Goal: Find specific page/section: Find specific page/section

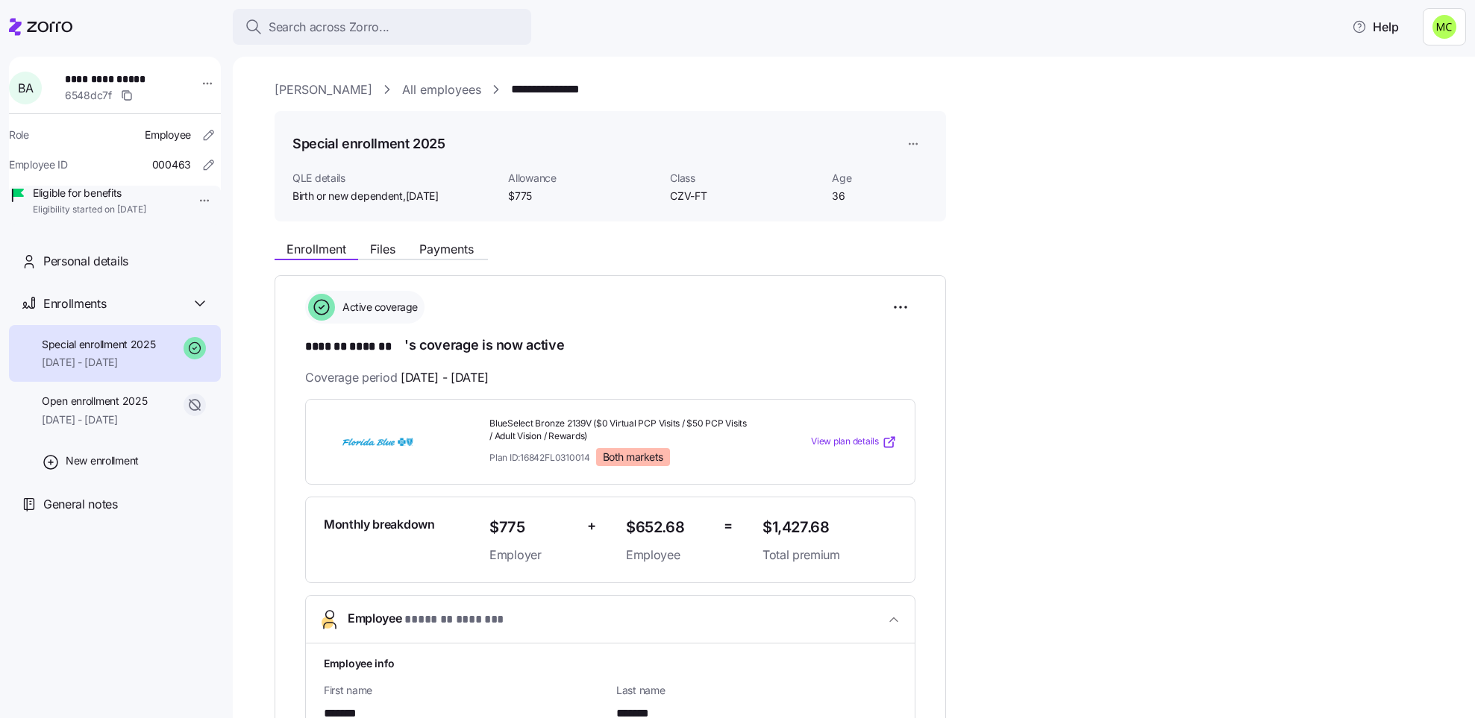
click at [345, 85] on link "[PERSON_NAME]" at bounding box center [323, 90] width 98 height 19
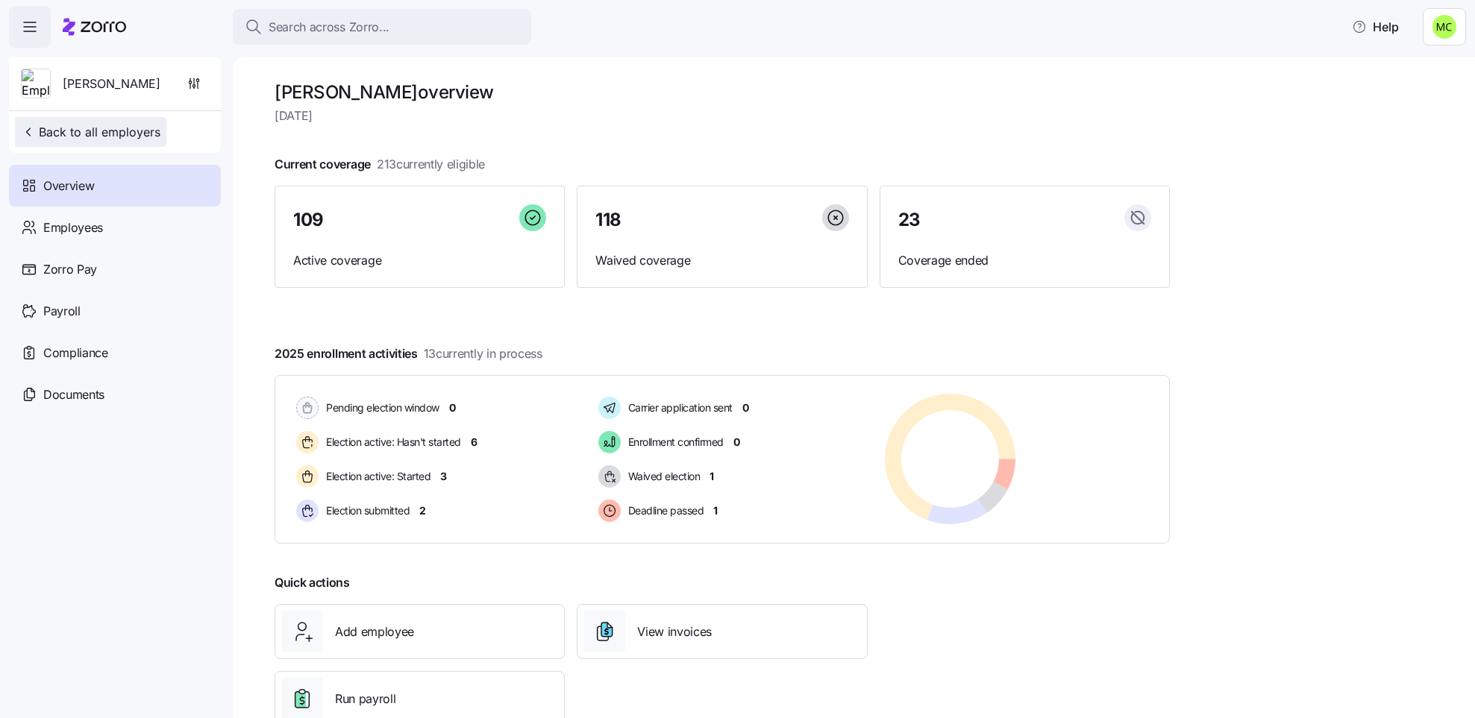
click at [146, 124] on span "Back to all employers" at bounding box center [90, 132] width 139 height 18
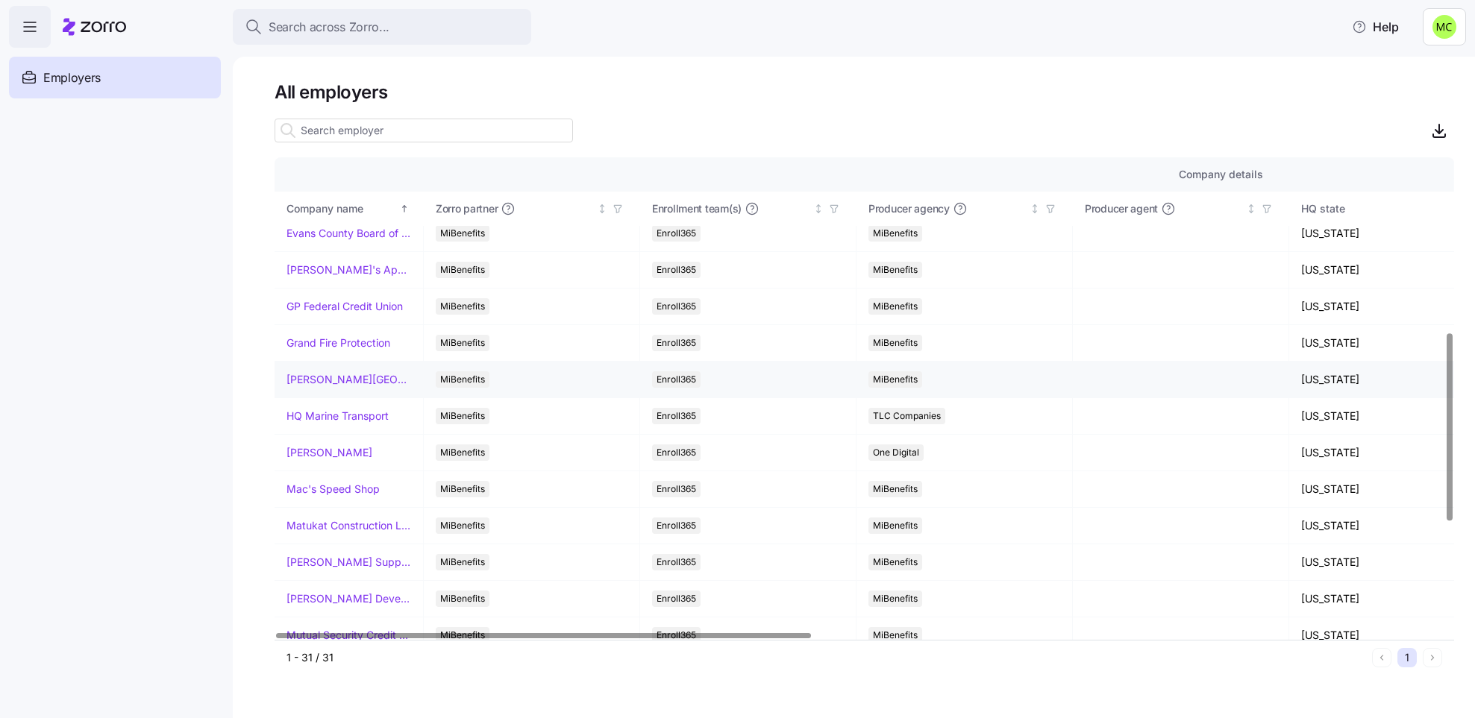
scroll to position [448, 0]
click at [340, 457] on link "Mac's Speed Shop" at bounding box center [332, 454] width 93 height 15
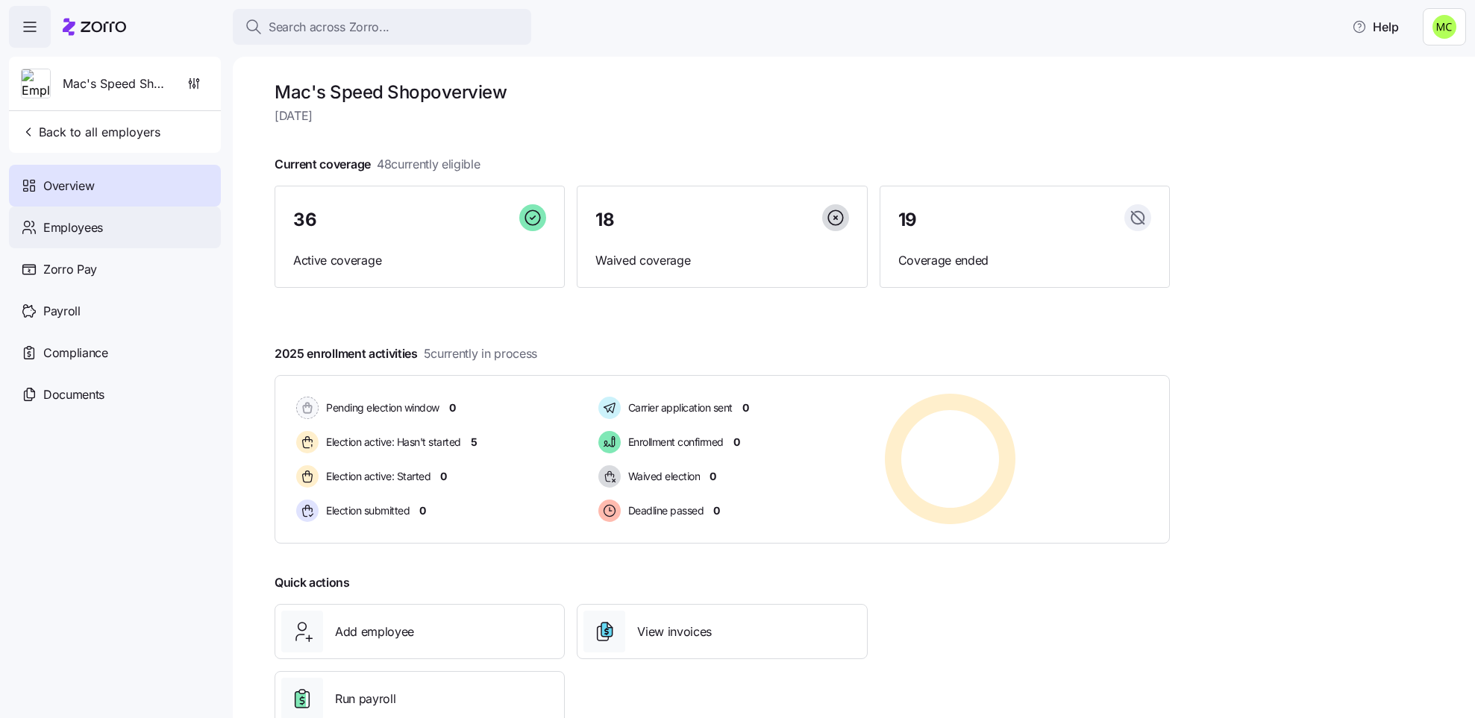
click at [122, 218] on div "Employees" at bounding box center [115, 228] width 212 height 42
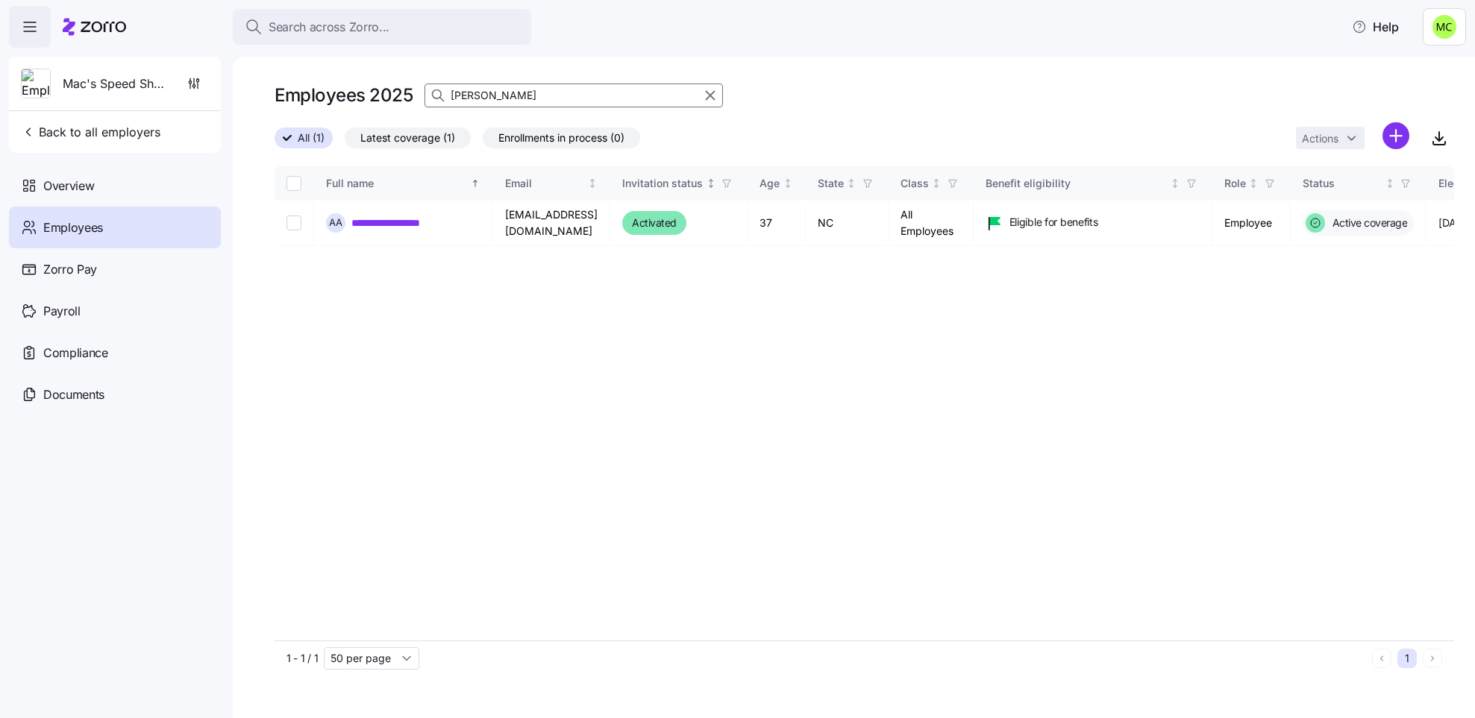
drag, startPoint x: 708, startPoint y: 94, endPoint x: 703, endPoint y: 184, distance: 90.4
click at [708, 94] on icon "button" at bounding box center [710, 96] width 8 height 8
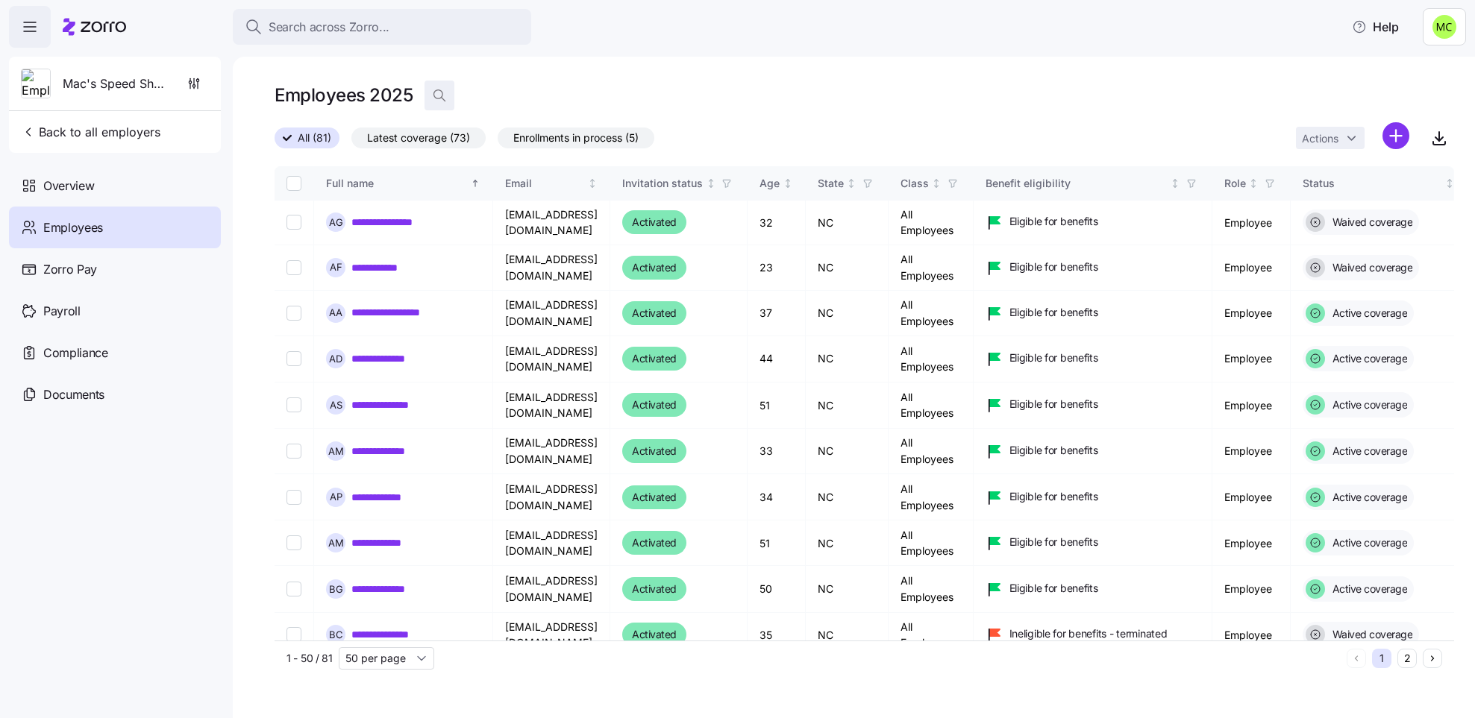
click at [437, 88] on icon "button" at bounding box center [439, 95] width 15 height 15
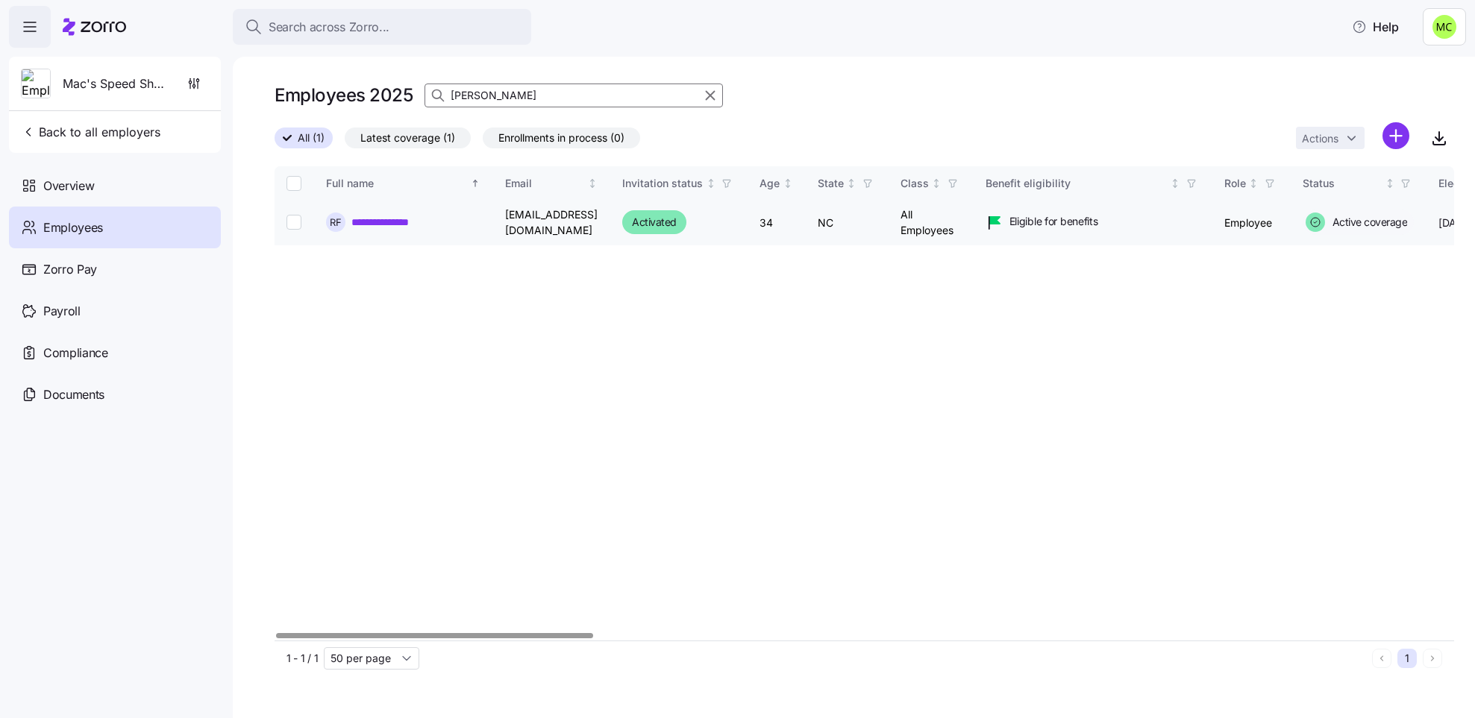
type input "[PERSON_NAME]"
click at [399, 219] on link "**********" at bounding box center [398, 222] width 95 height 15
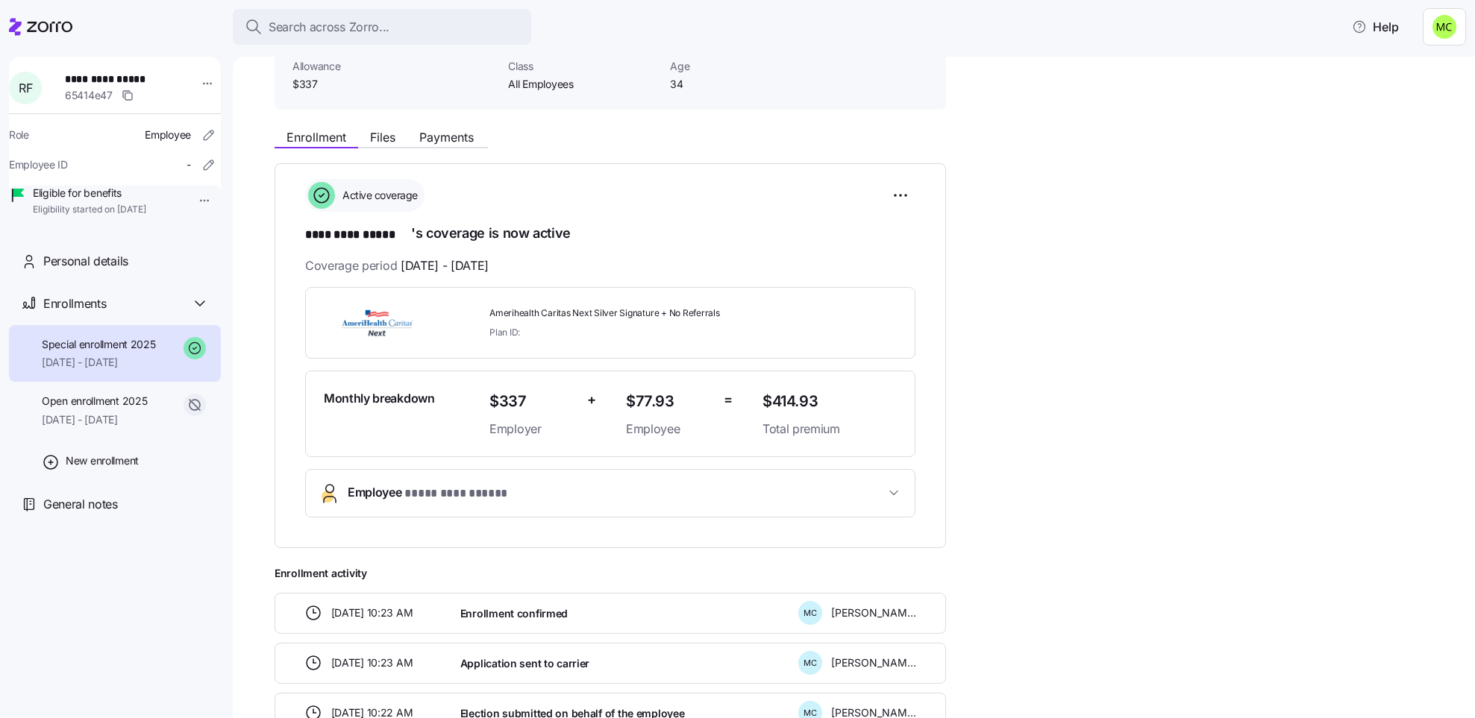
scroll to position [220, 0]
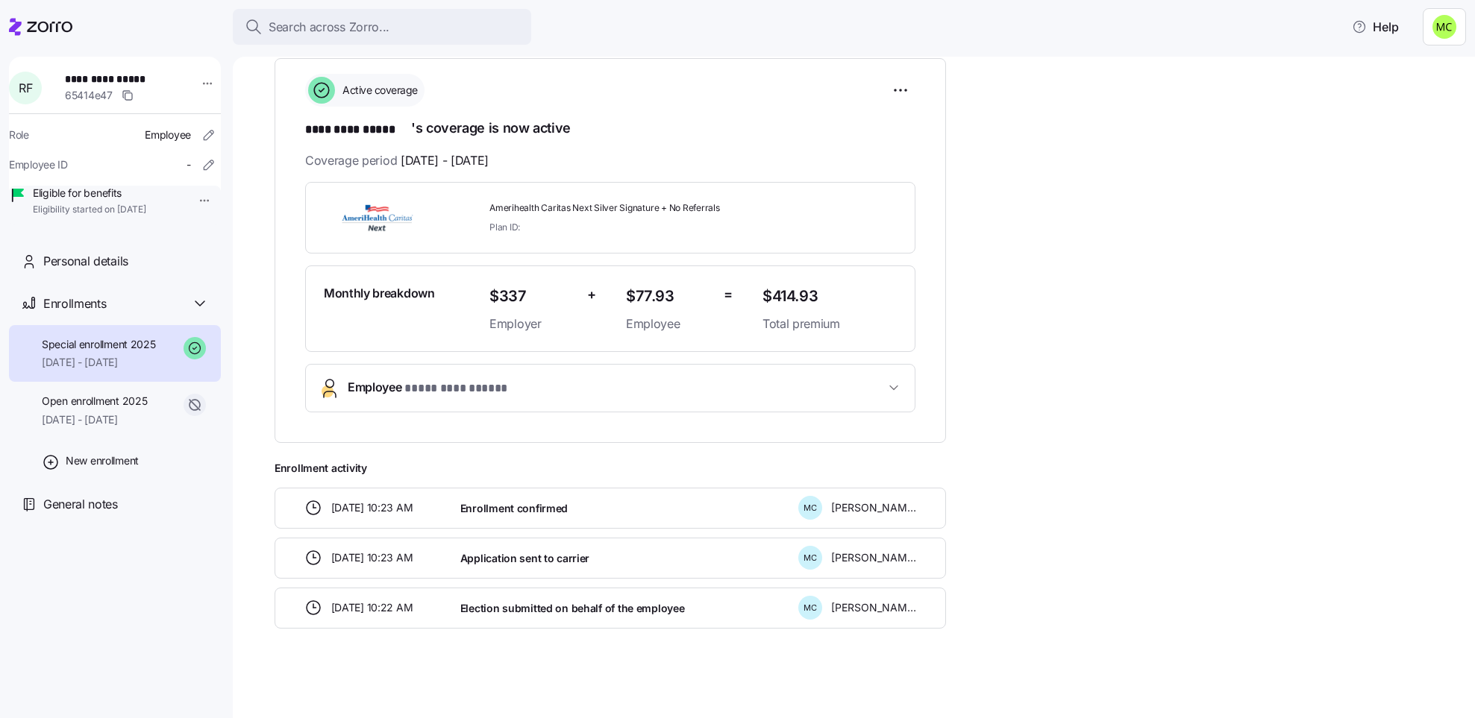
click at [501, 383] on span "**********" at bounding box center [460, 389] width 113 height 19
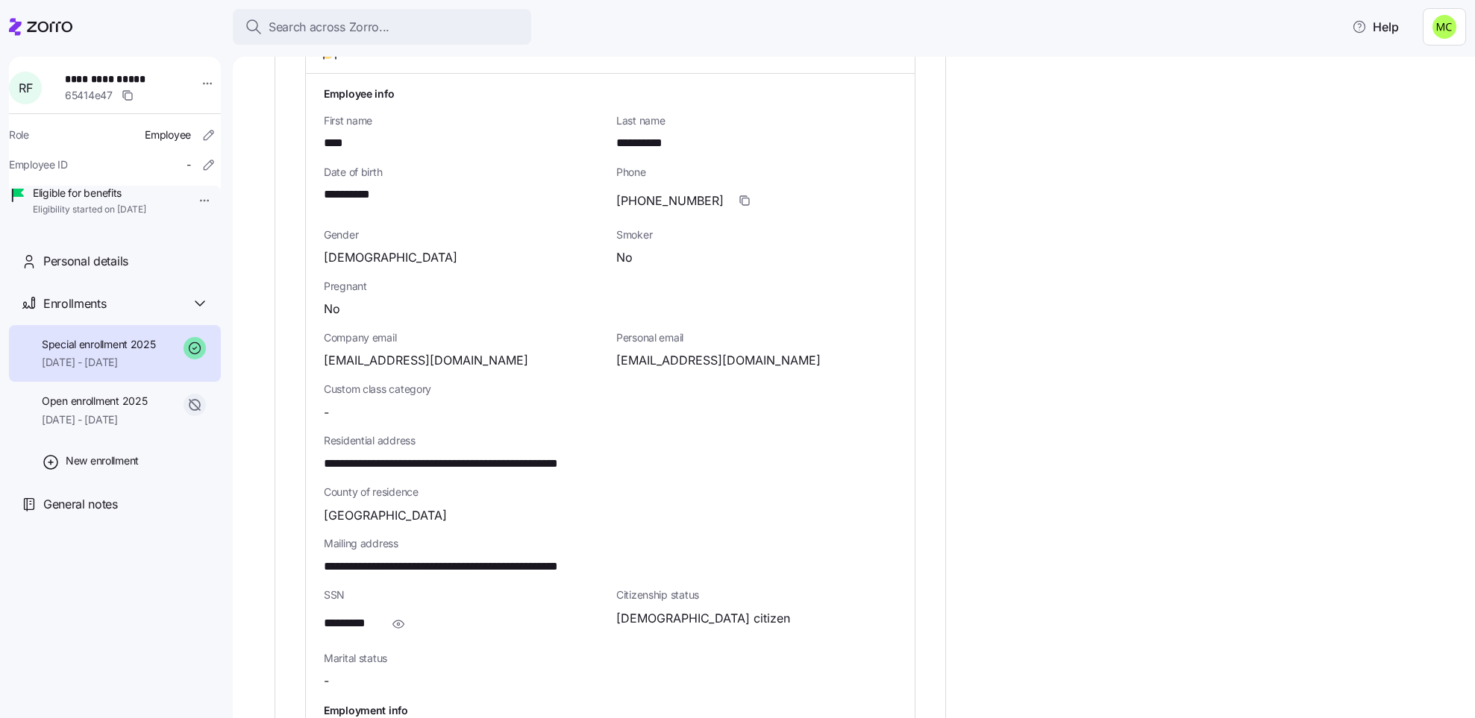
scroll to position [668, 0]
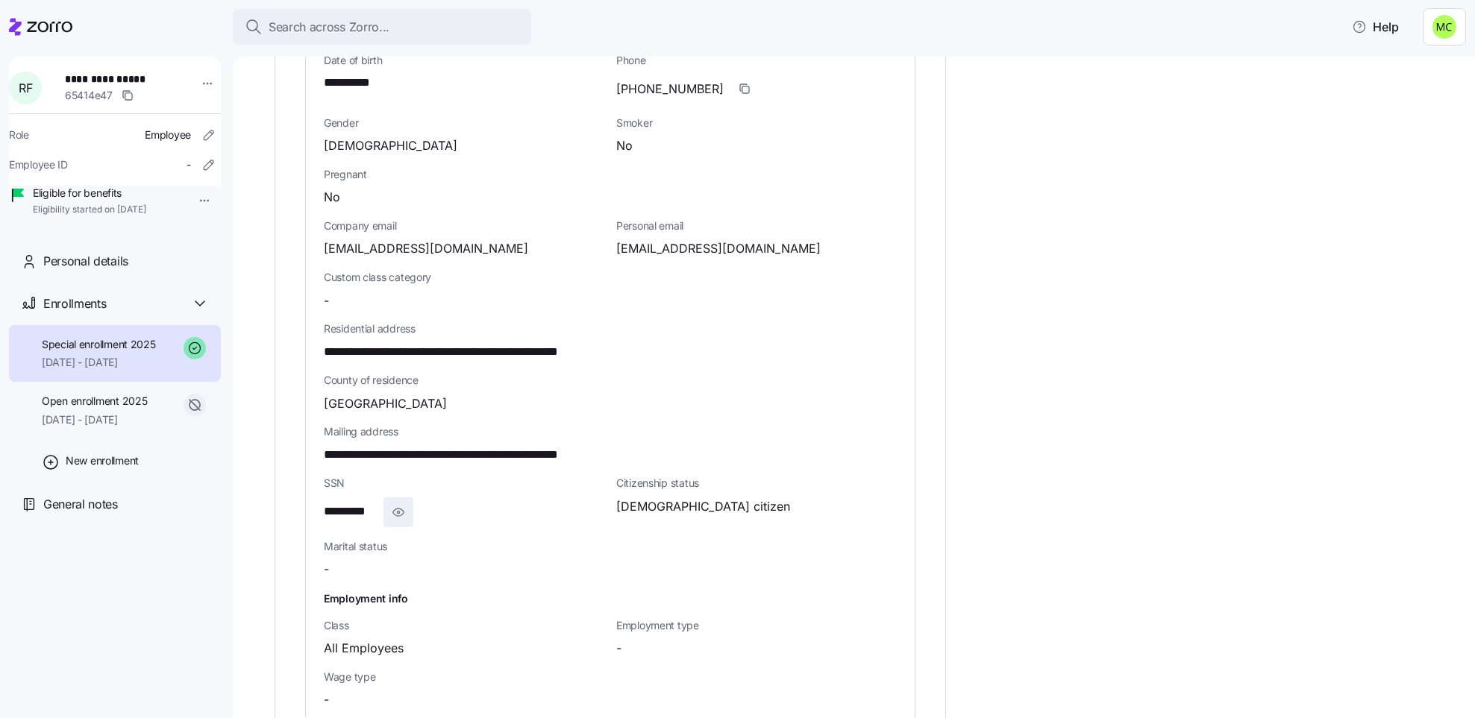
click at [397, 515] on icon "button" at bounding box center [398, 512] width 15 height 18
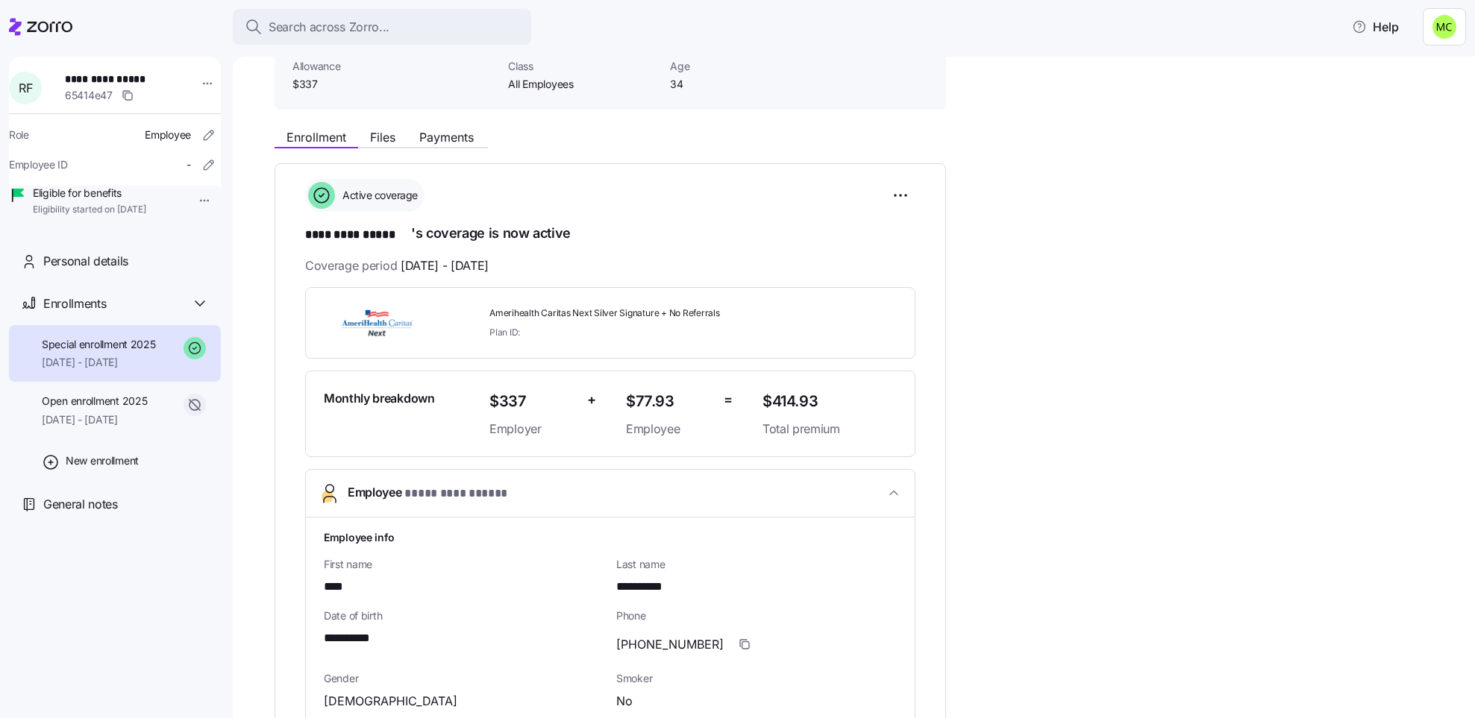
scroll to position [0, 0]
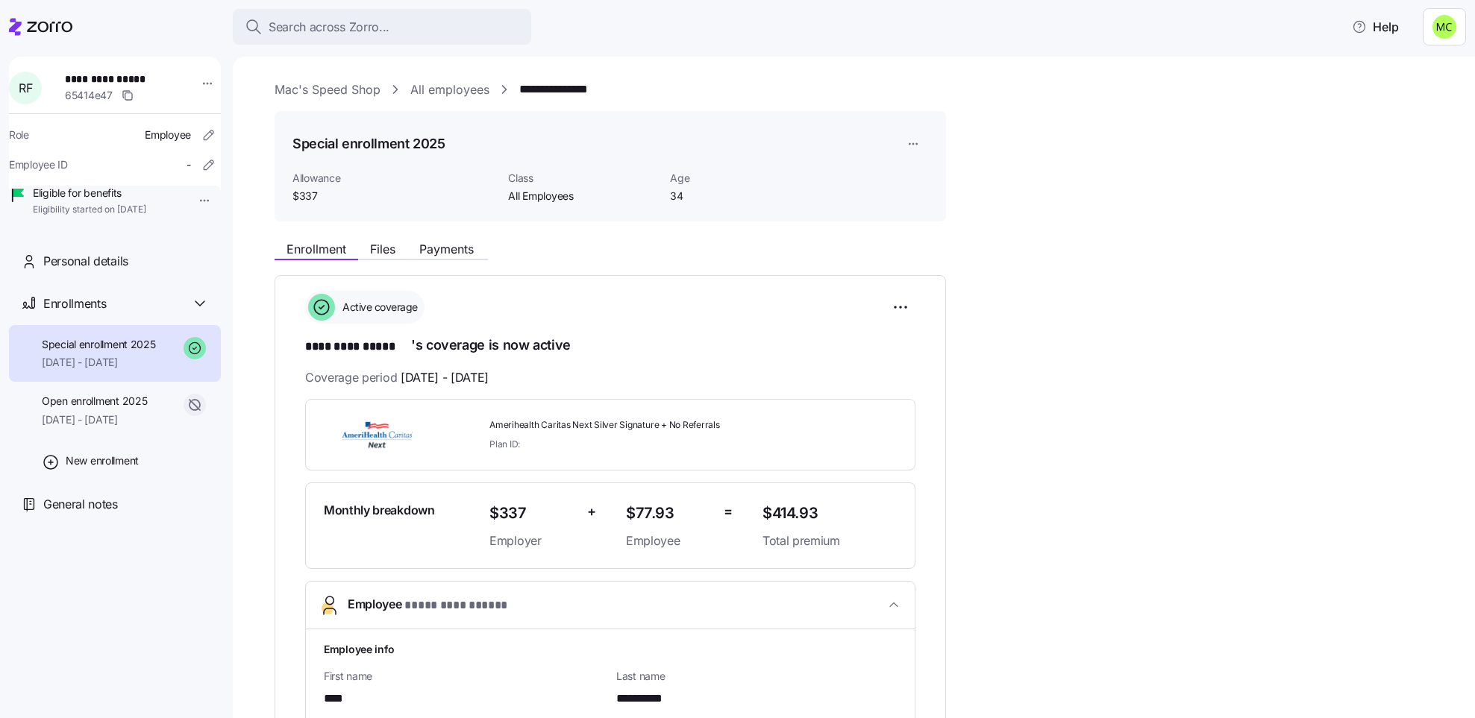
click at [457, 86] on link "All employees" at bounding box center [449, 90] width 79 height 19
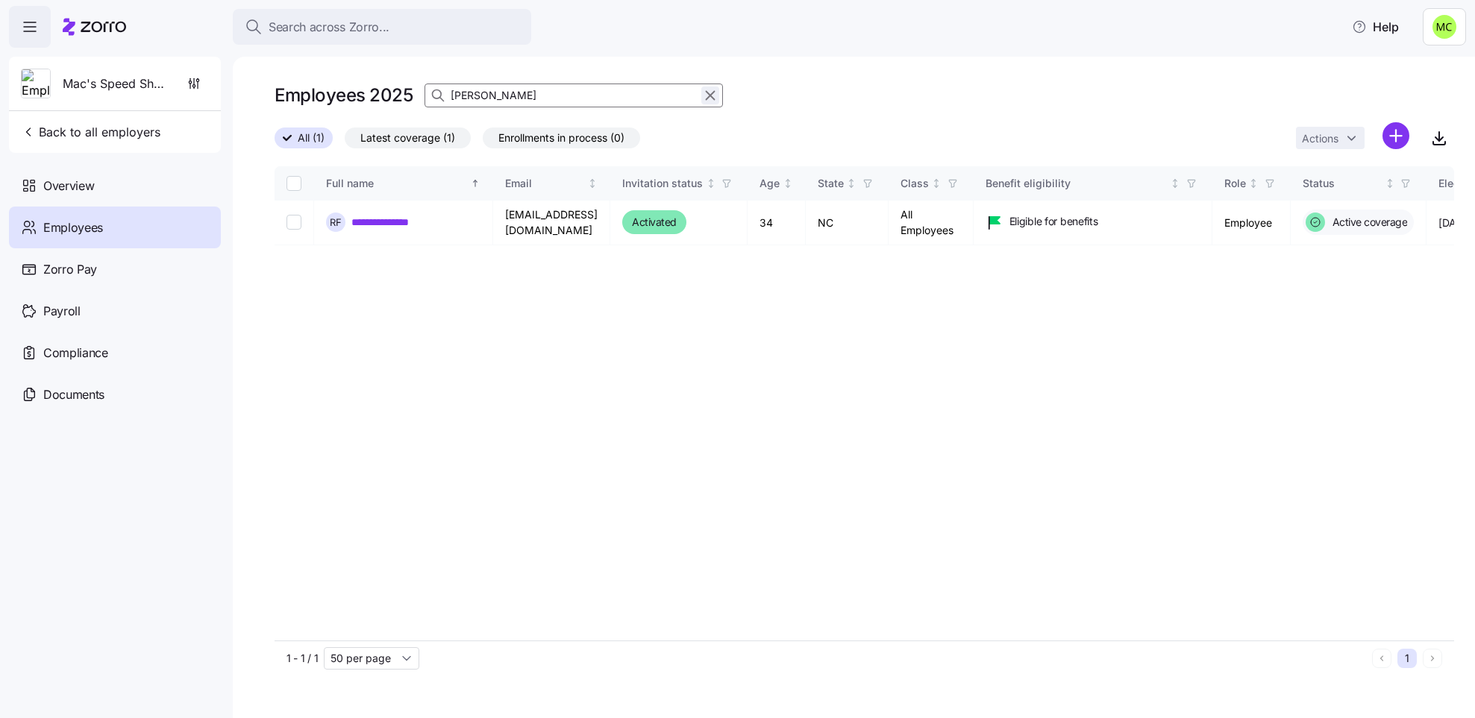
click at [707, 92] on icon "button" at bounding box center [710, 96] width 8 height 8
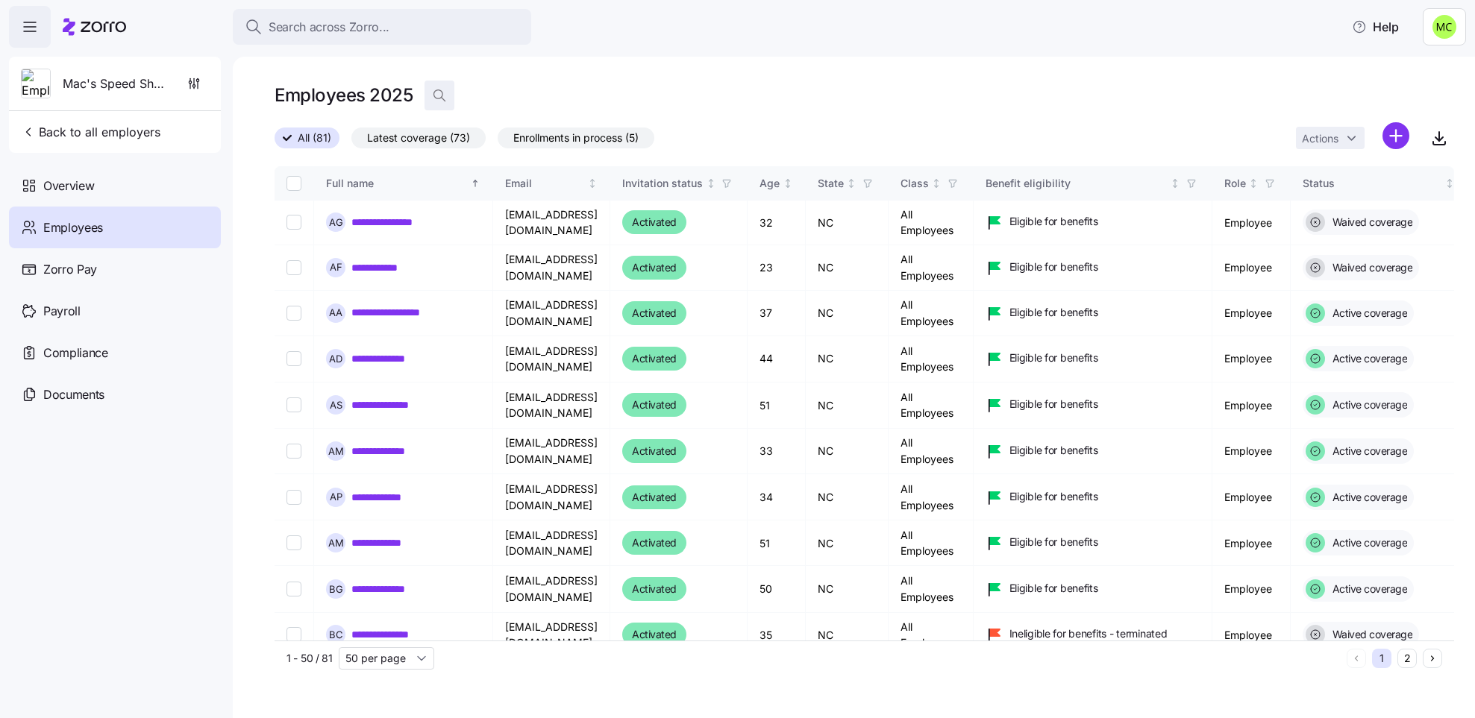
click at [443, 97] on icon "button" at bounding box center [439, 95] width 15 height 15
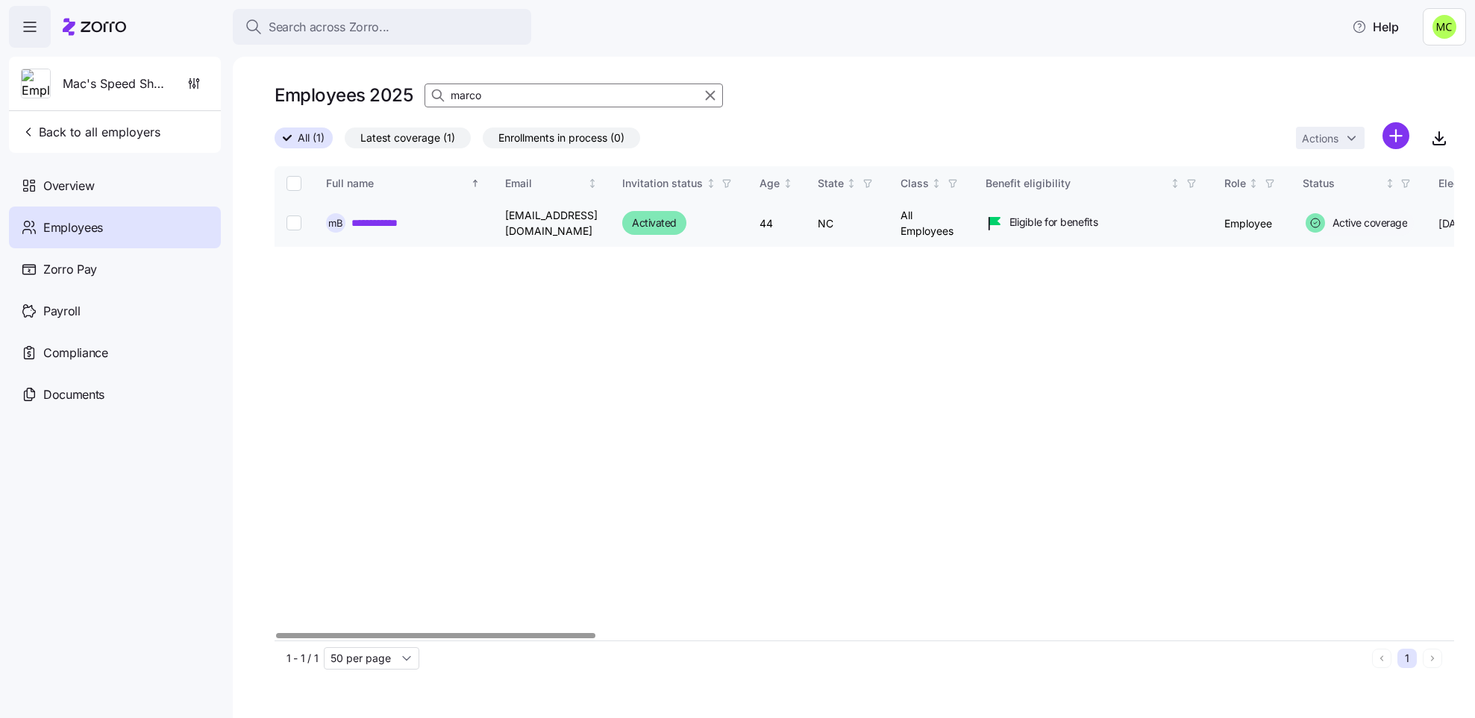
type input "marco"
click at [394, 224] on link "**********" at bounding box center [384, 223] width 67 height 15
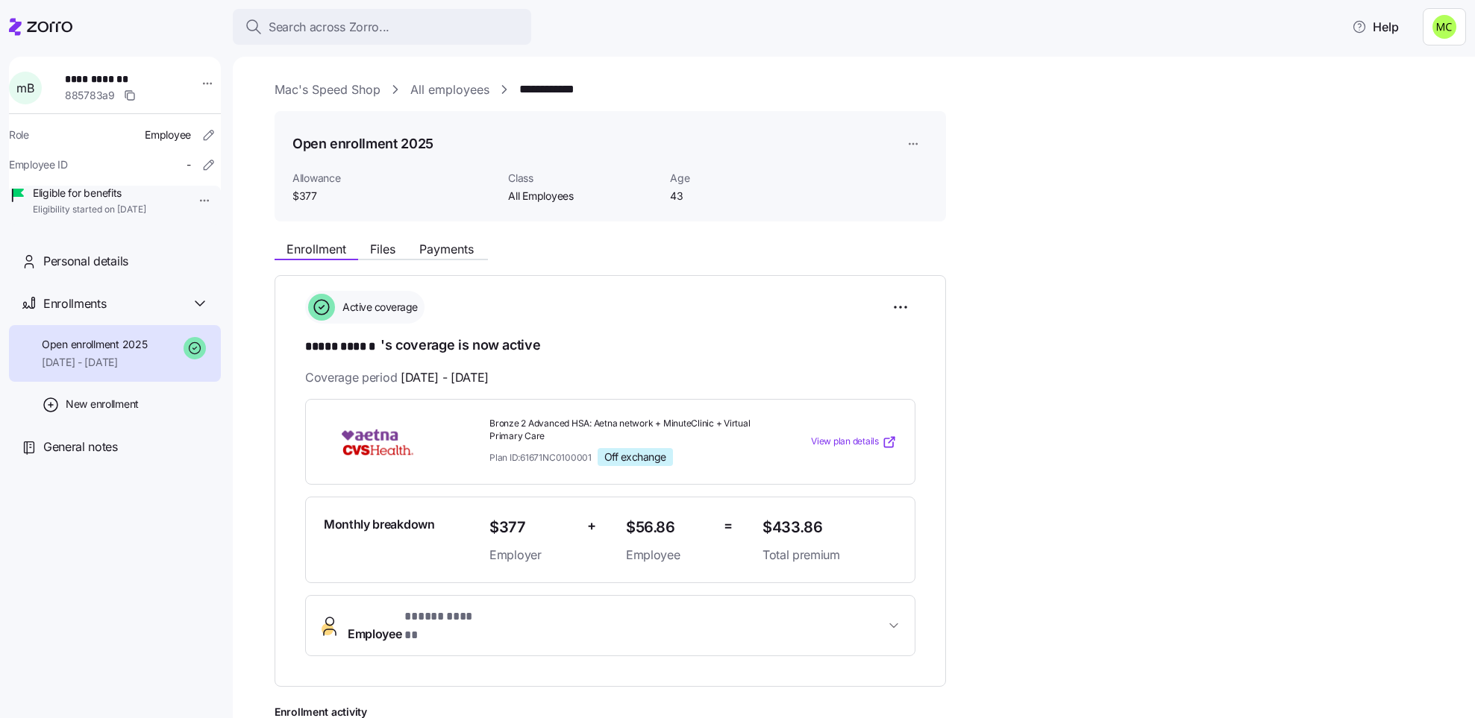
scroll to position [112, 0]
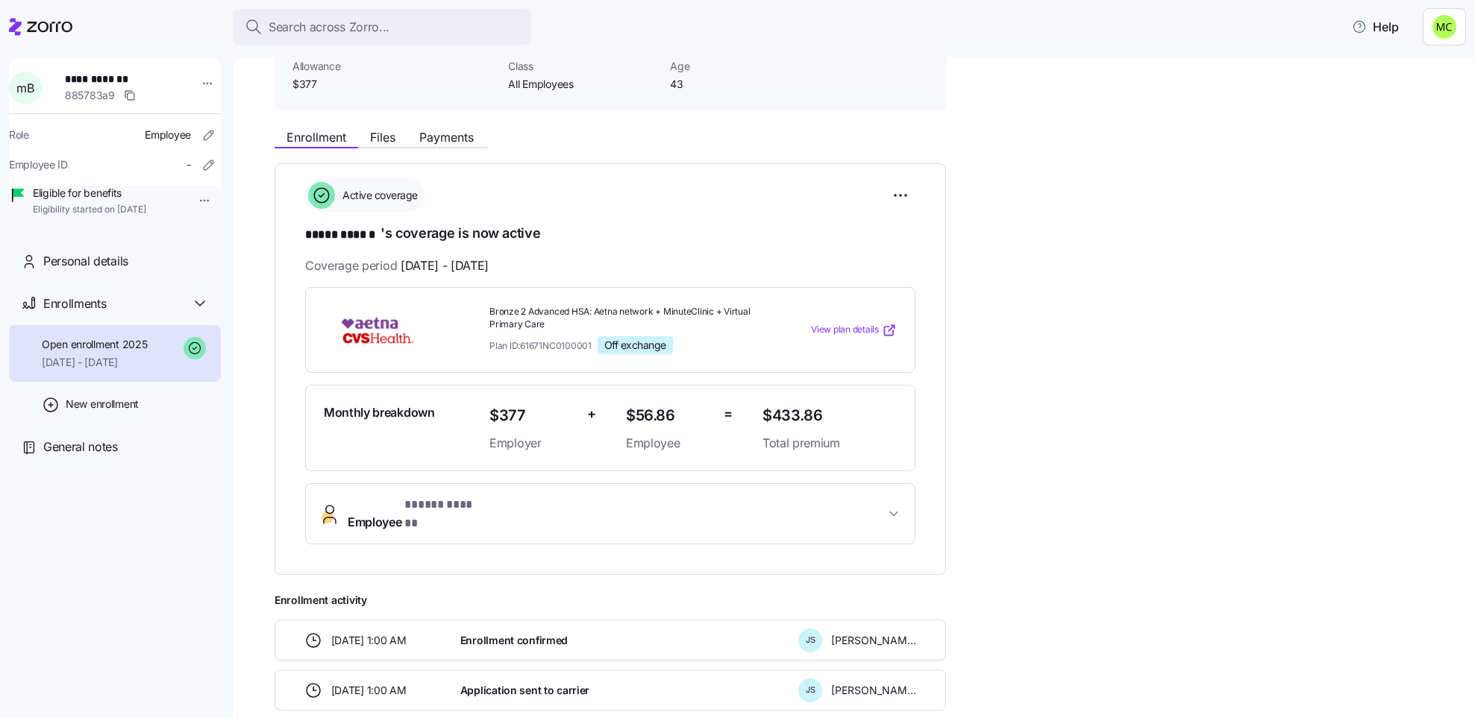
click at [495, 500] on span "Employee * ***** ****** *" at bounding box center [616, 514] width 537 height 36
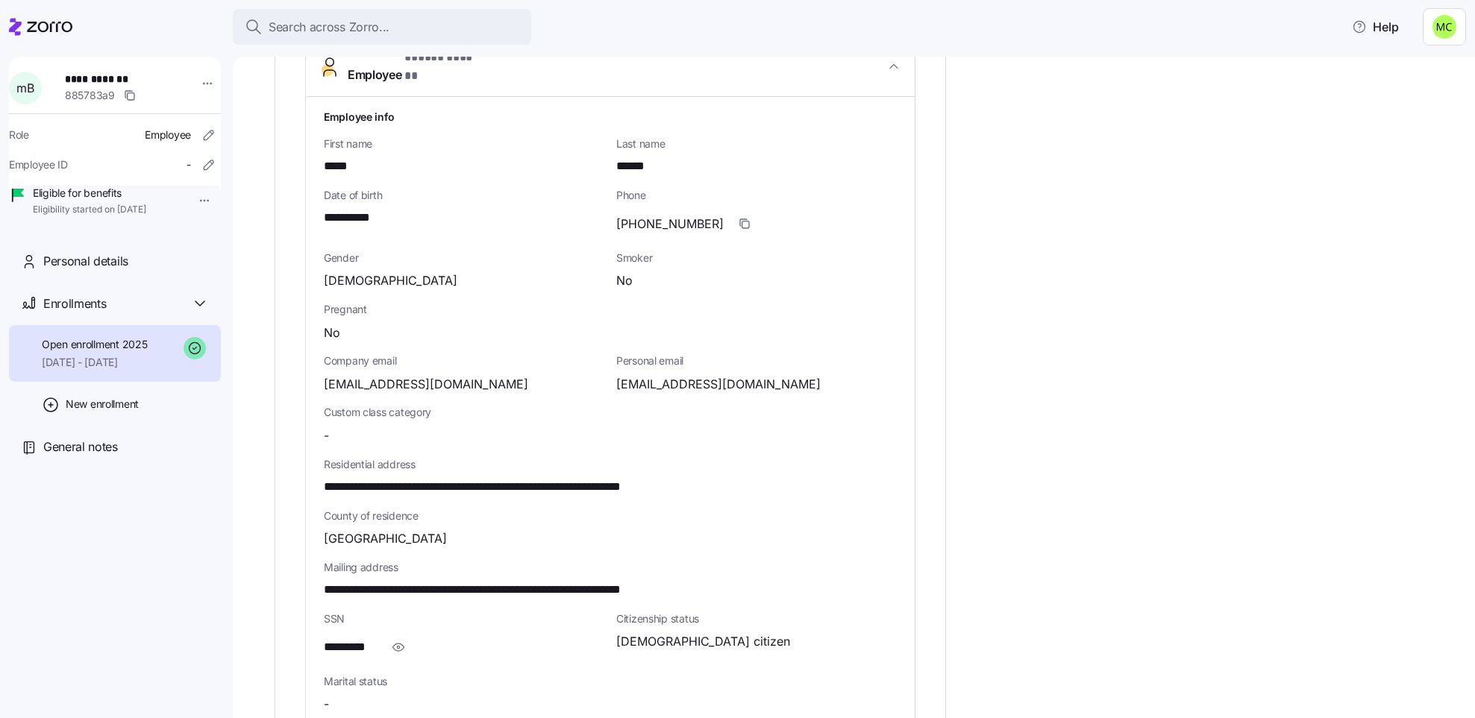
scroll to position [671, 0]
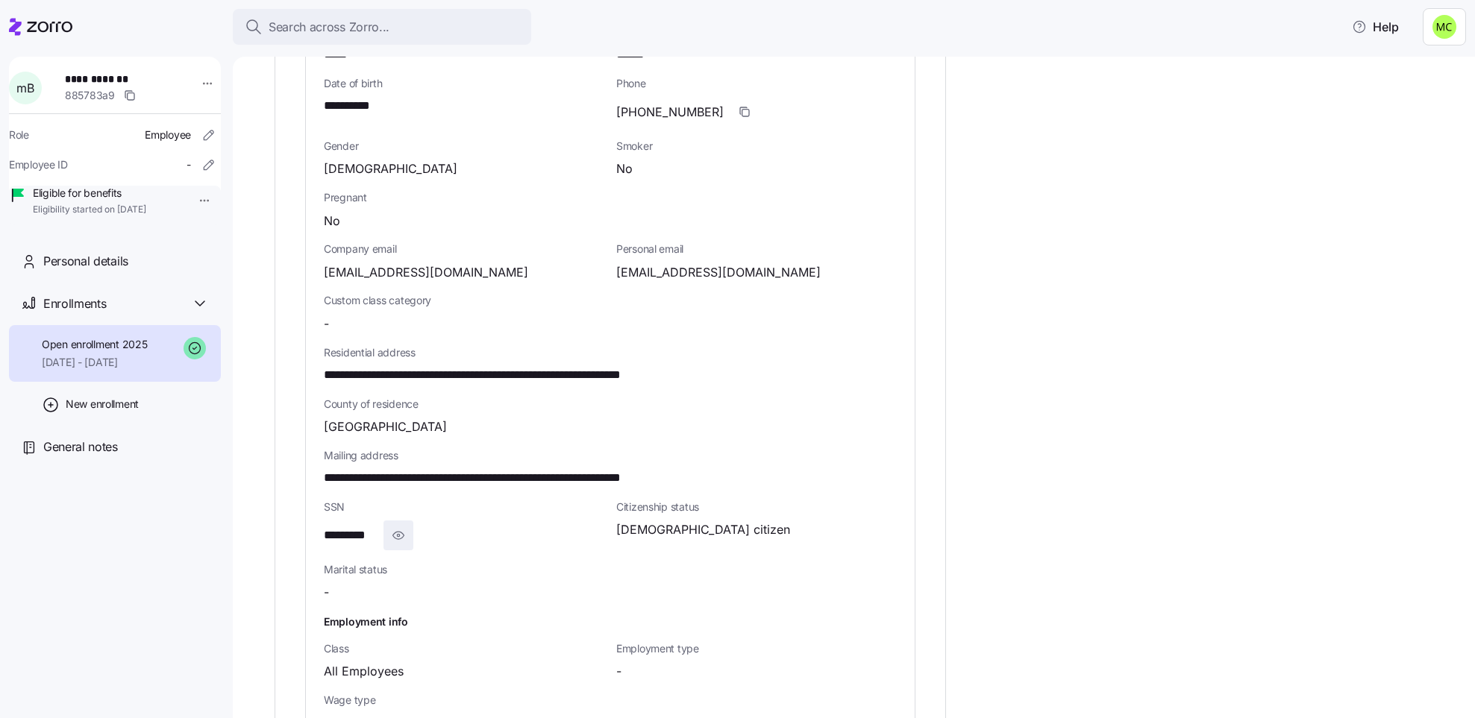
click at [403, 527] on icon "button" at bounding box center [398, 536] width 15 height 18
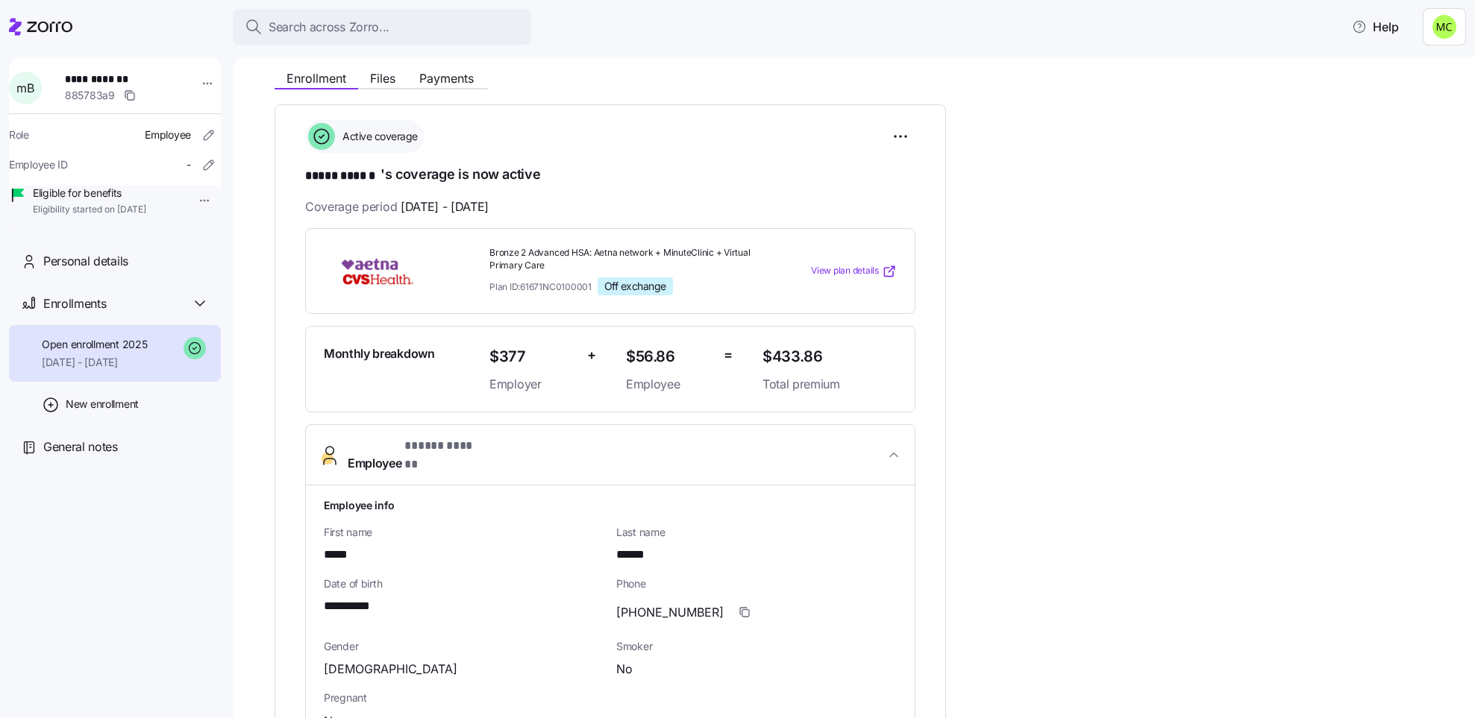
scroll to position [112, 0]
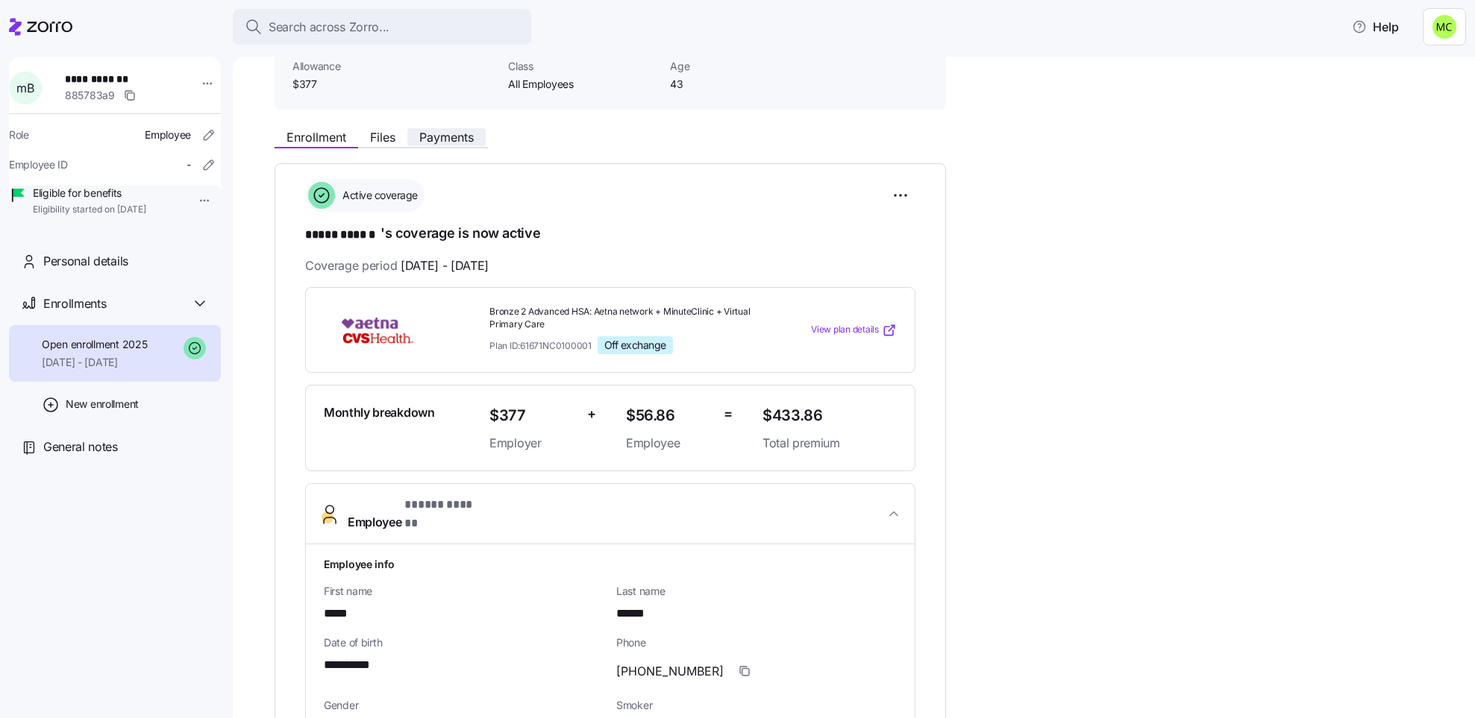
click at [450, 133] on span "Payments" at bounding box center [446, 137] width 54 height 12
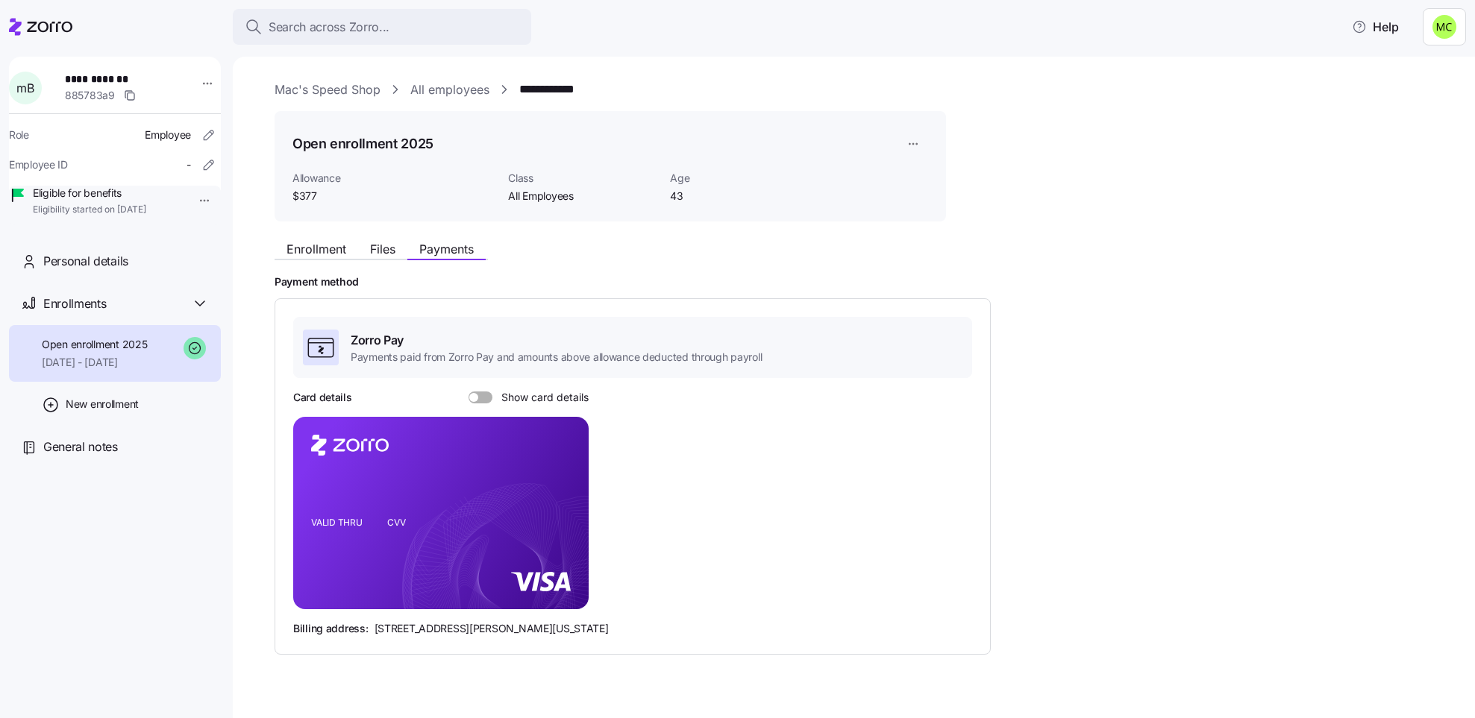
click at [479, 394] on span at bounding box center [485, 398] width 15 height 12
click at [468, 392] on input "Show card details" at bounding box center [468, 392] width 0 height 0
click at [434, 88] on link "All employees" at bounding box center [449, 90] width 79 height 19
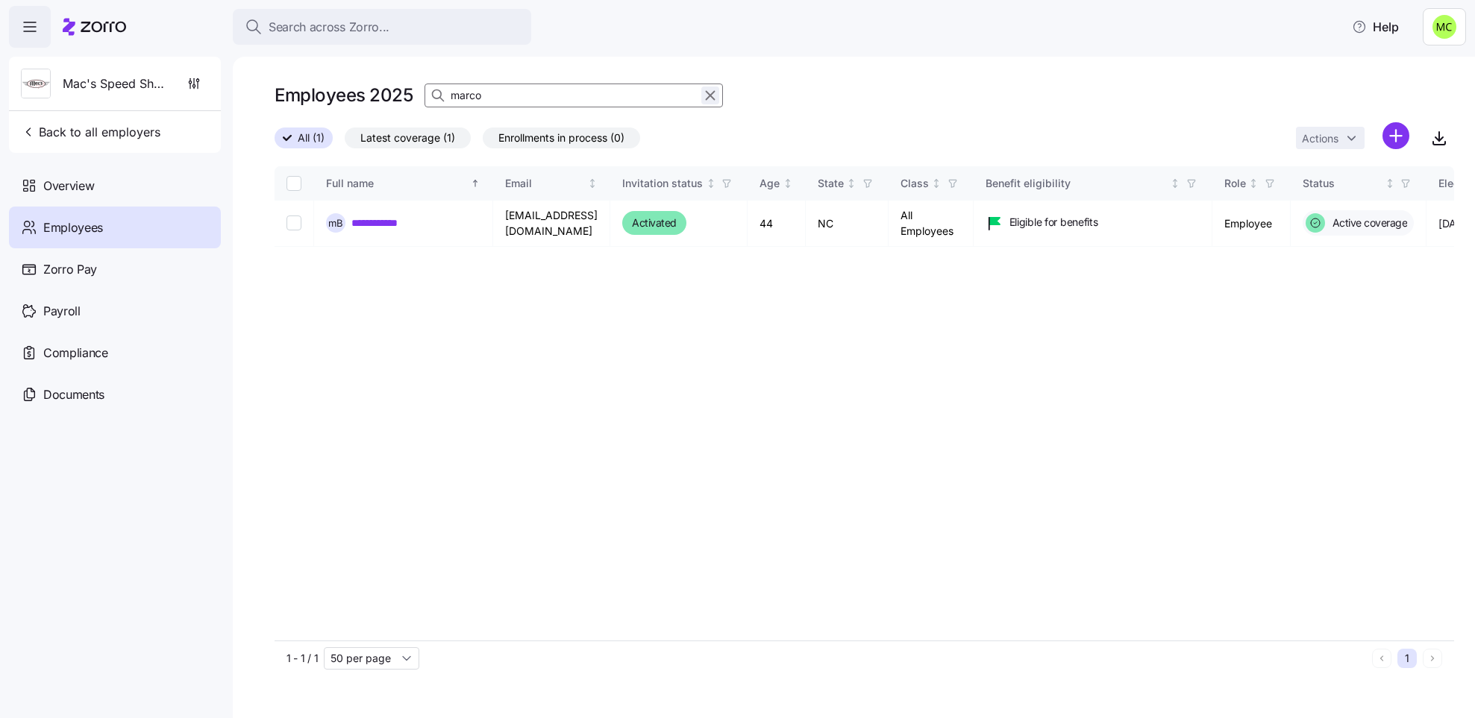
click at [712, 92] on icon "button" at bounding box center [710, 96] width 16 height 18
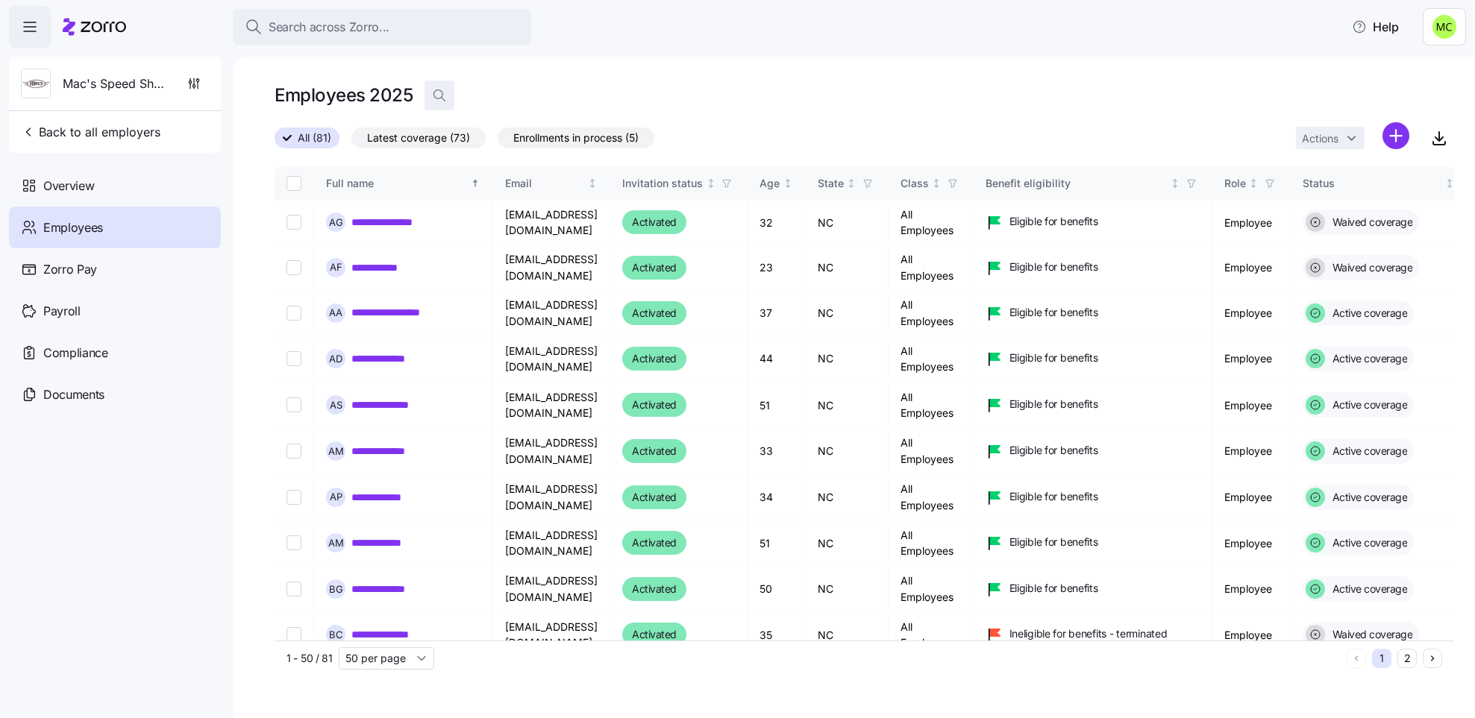
click at [439, 92] on icon "button" at bounding box center [439, 95] width 15 height 15
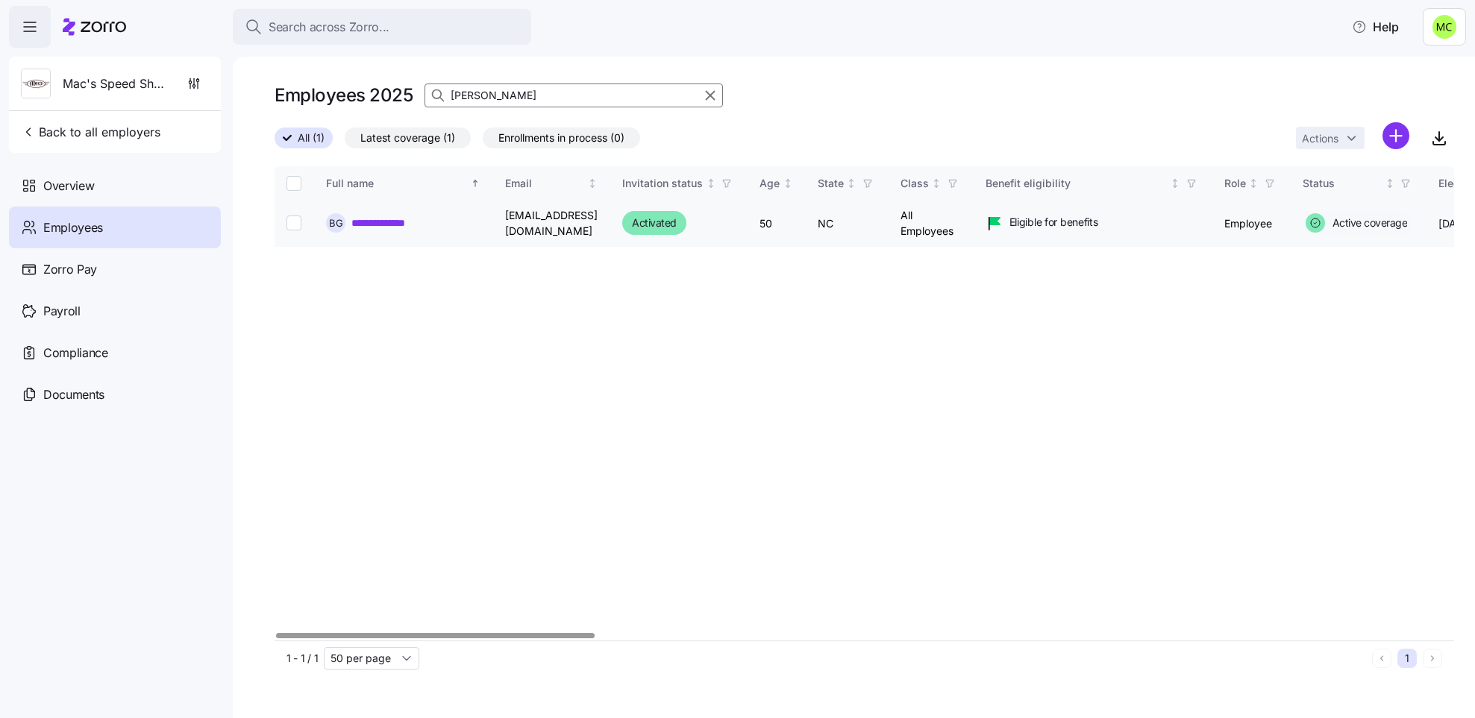
type input "[PERSON_NAME]"
click at [417, 224] on link "**********" at bounding box center [393, 223] width 85 height 15
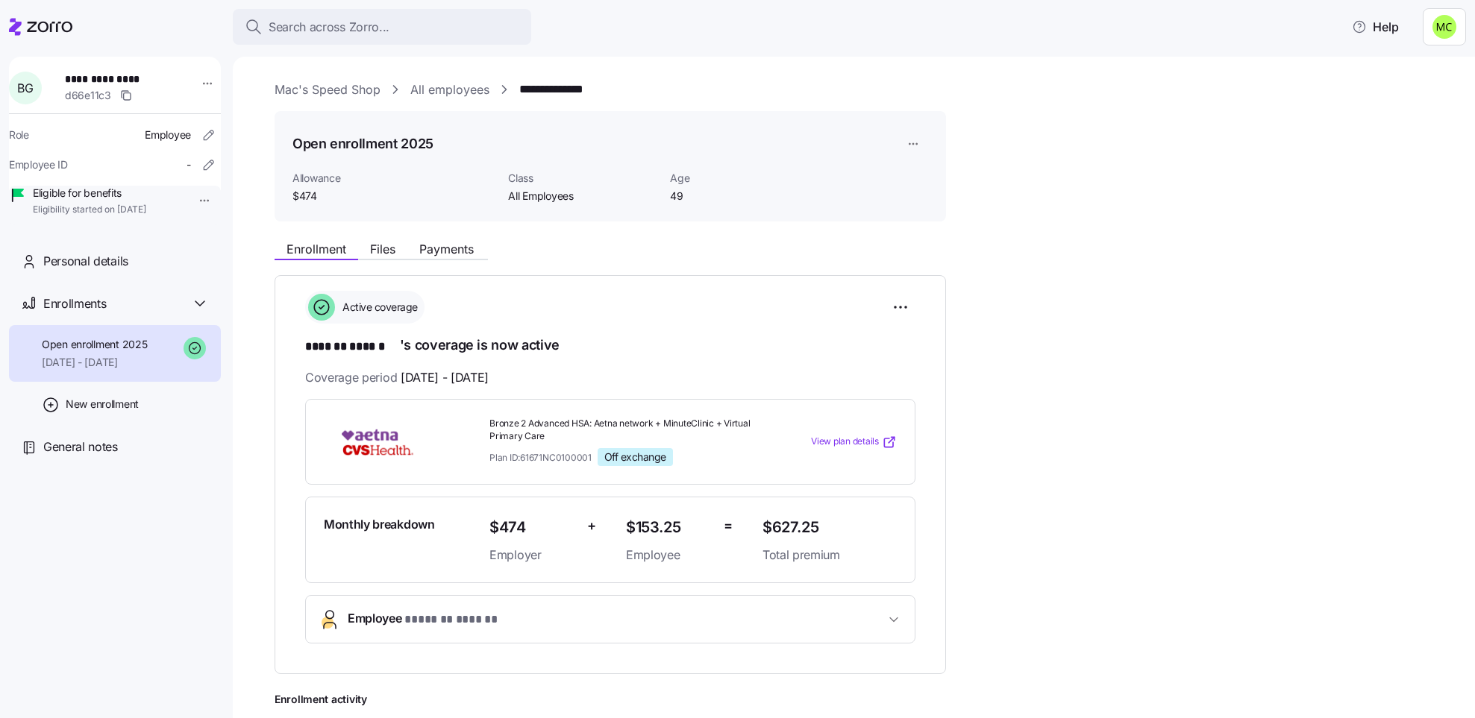
click at [833, 621] on span "Employee * ******* ****** *" at bounding box center [616, 619] width 537 height 20
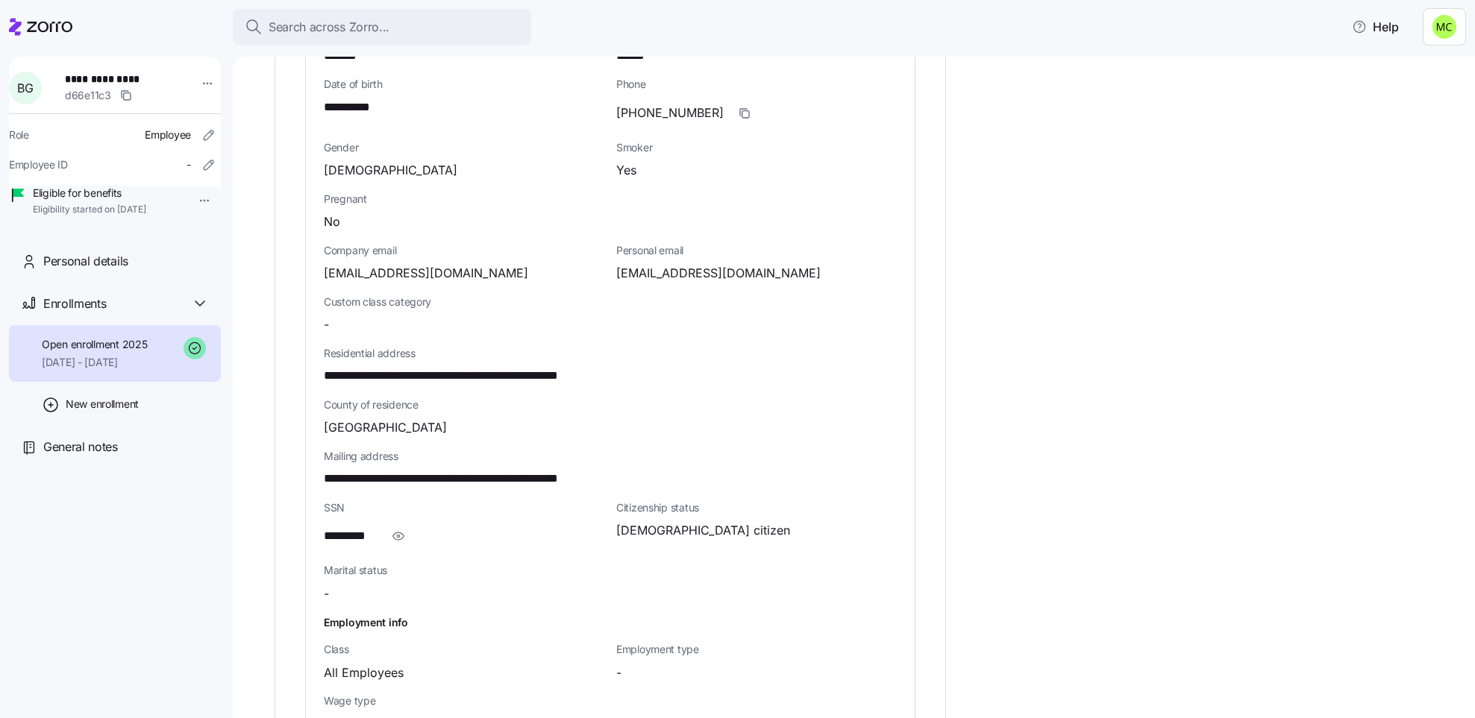
scroll to position [671, 0]
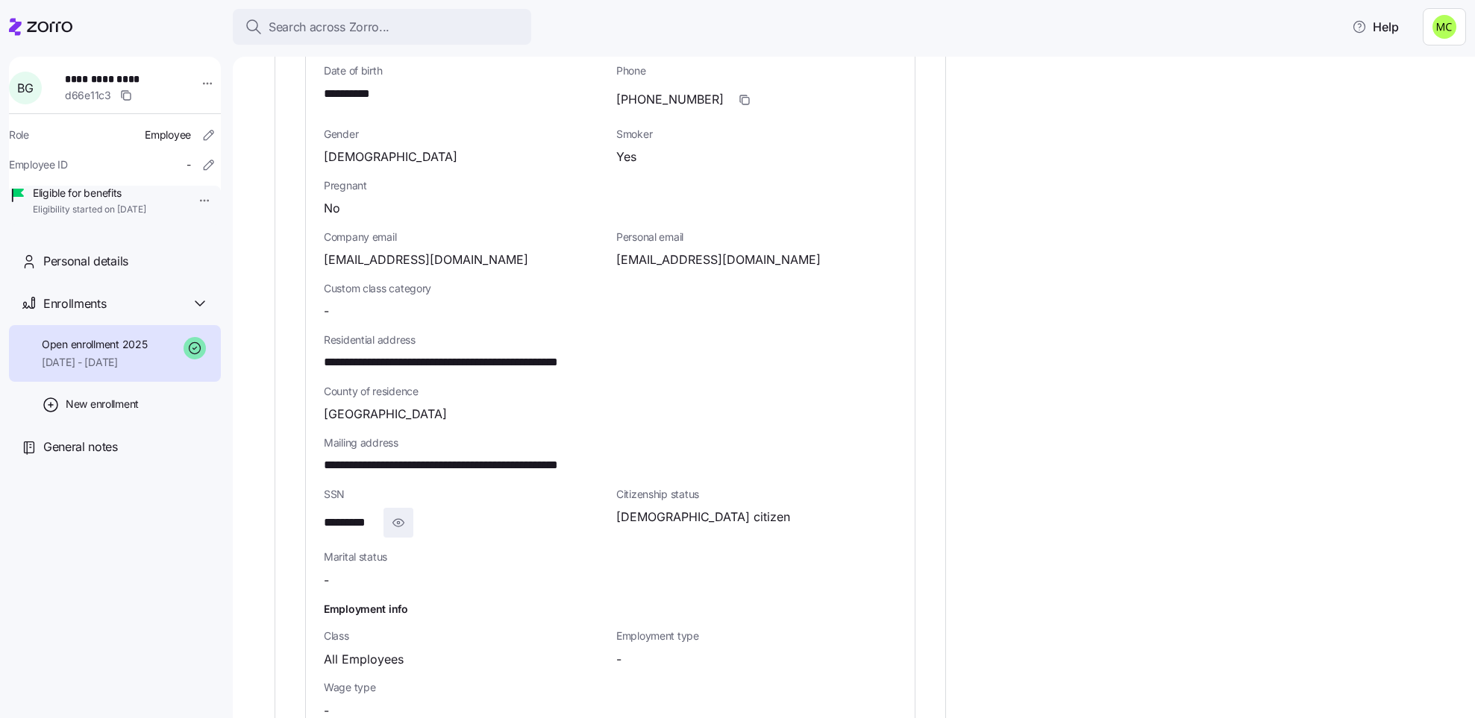
click at [401, 518] on icon "button" at bounding box center [398, 523] width 15 height 18
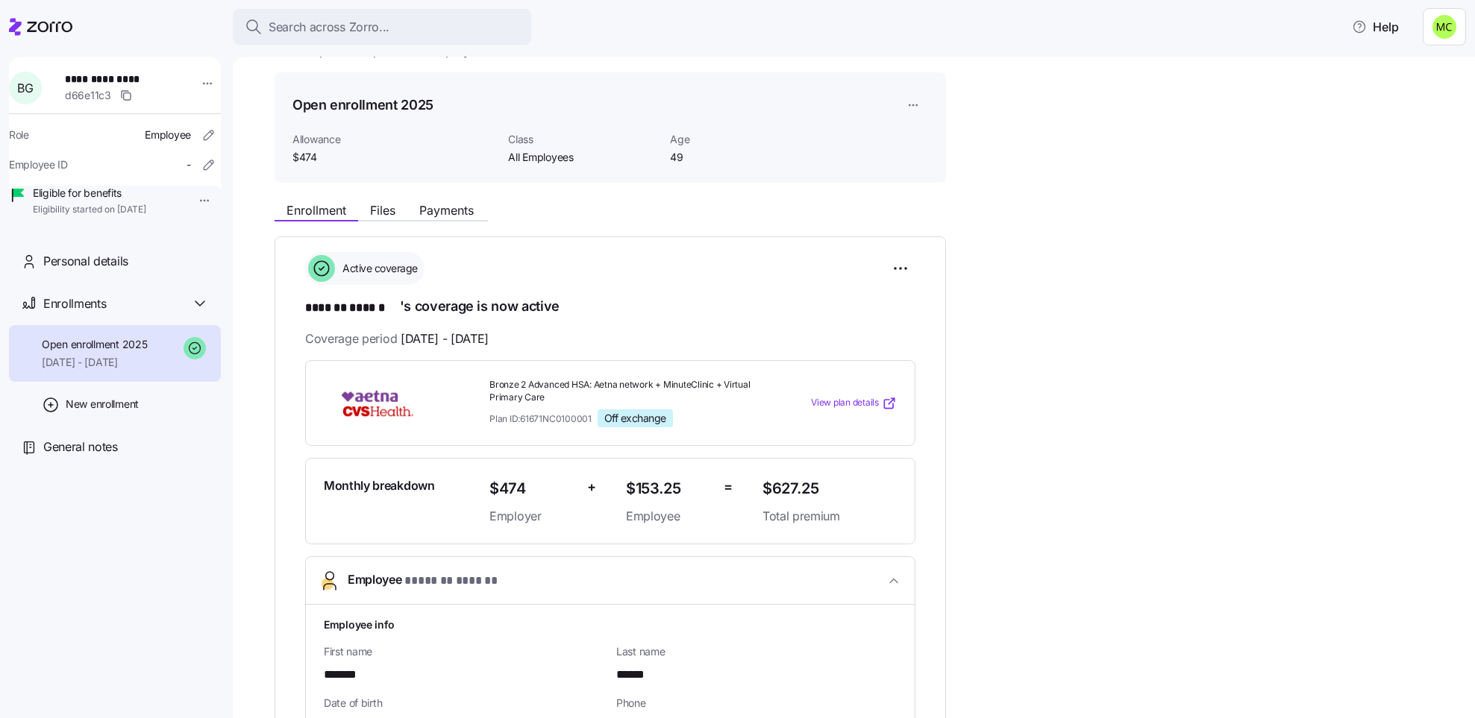
scroll to position [0, 0]
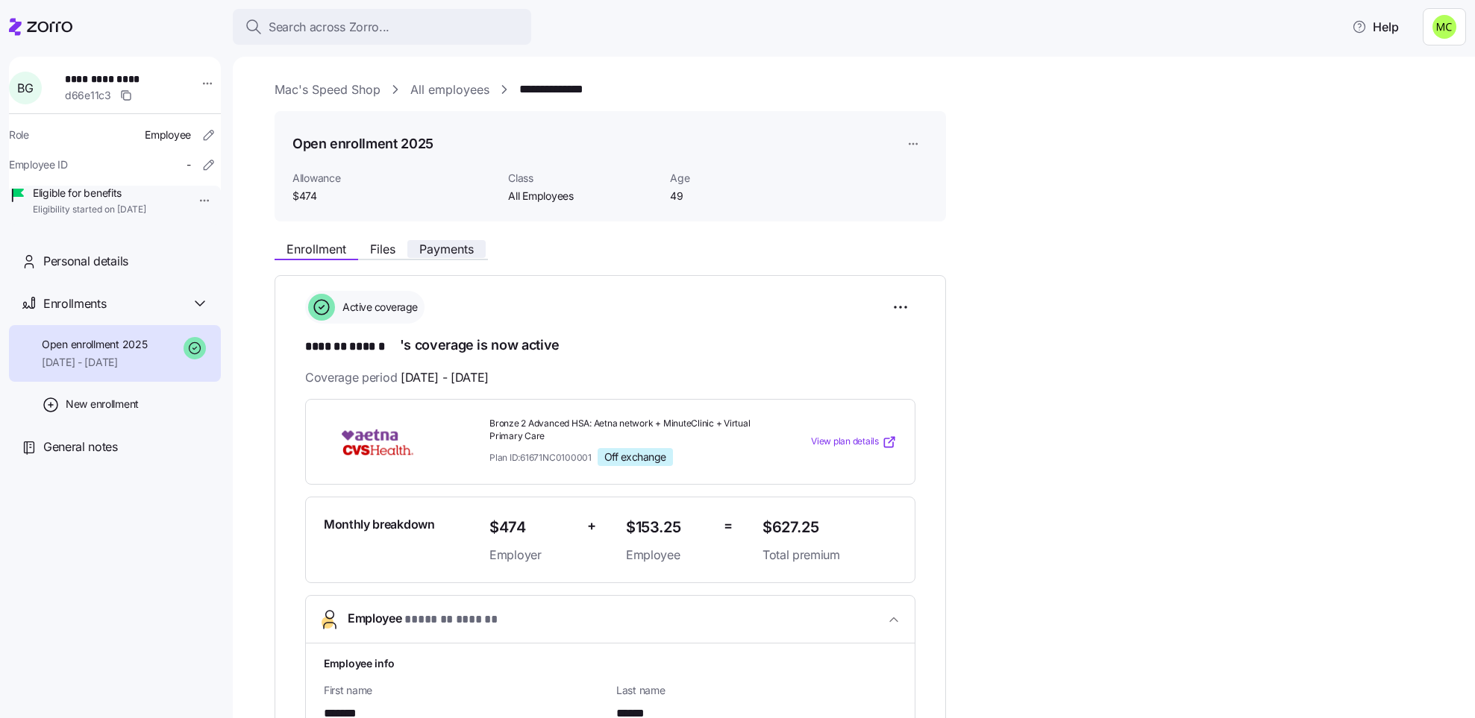
click at [437, 247] on span "Payments" at bounding box center [446, 249] width 54 height 12
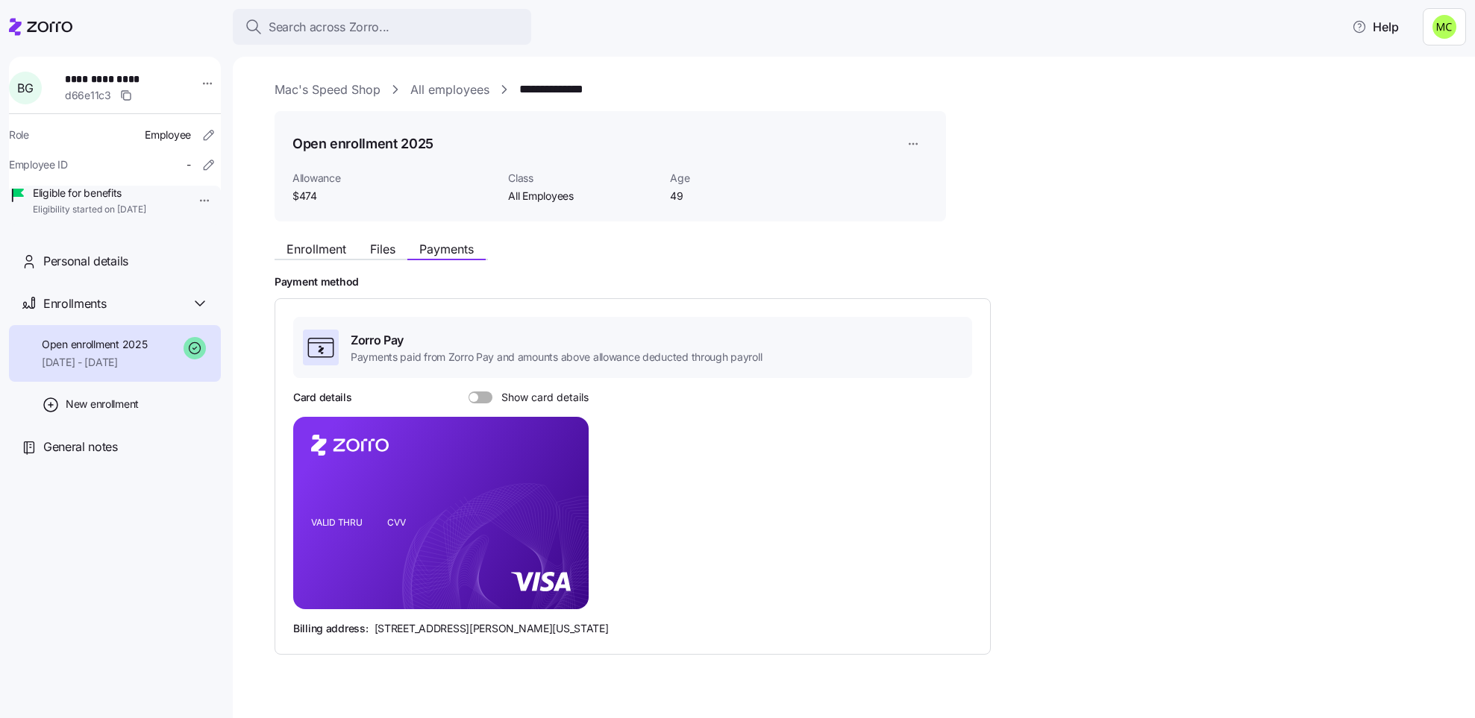
click at [477, 396] on span at bounding box center [473, 397] width 9 height 9
click at [468, 392] on input "Show card details" at bounding box center [468, 392] width 0 height 0
